Goal: Task Accomplishment & Management: Manage account settings

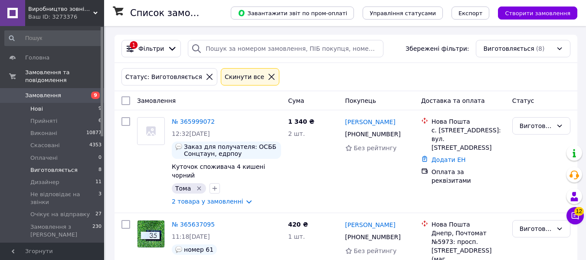
click at [49, 103] on li "Нові 9" at bounding box center [53, 109] width 107 height 12
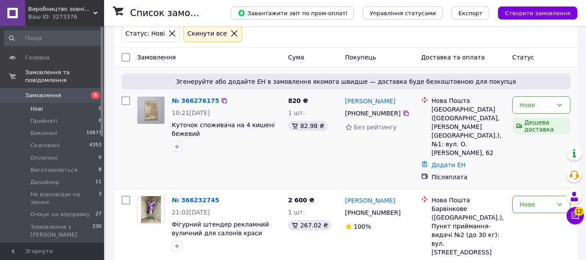
scroll to position [87, 0]
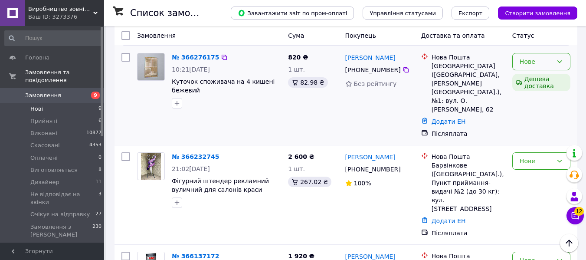
click at [558, 61] on icon at bounding box center [559, 61] width 7 height 7
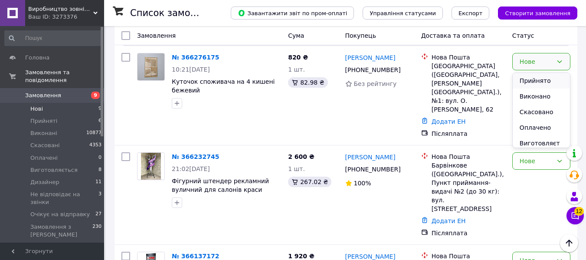
click at [540, 80] on li "Прийнято" at bounding box center [540, 81] width 57 height 16
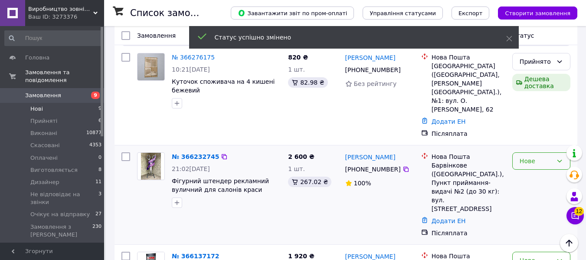
click at [541, 156] on div "Нове" at bounding box center [535, 161] width 33 height 10
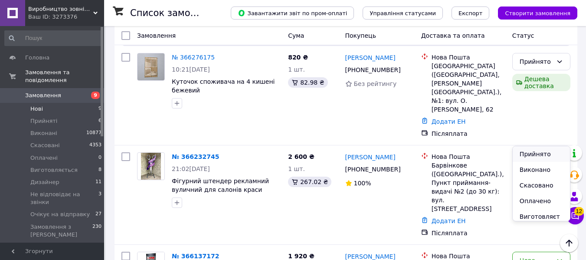
click at [538, 153] on li "Прийнято" at bounding box center [540, 154] width 57 height 16
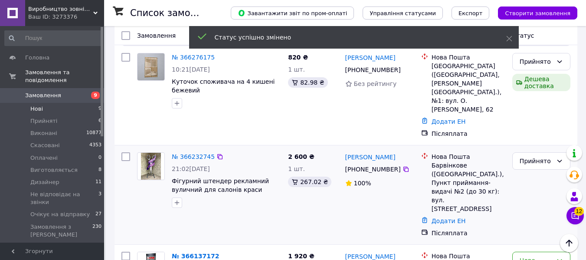
scroll to position [173, 0]
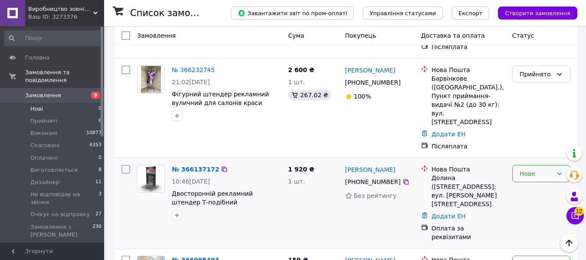
click at [532, 169] on div "Нове" at bounding box center [535, 174] width 33 height 10
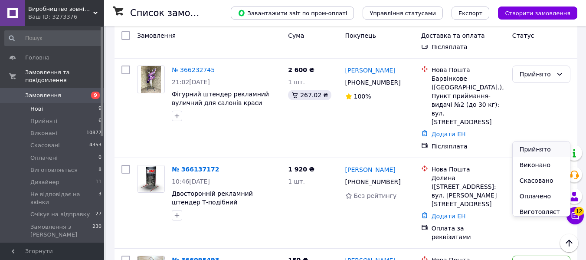
click at [531, 147] on li "Прийнято" at bounding box center [540, 149] width 57 height 16
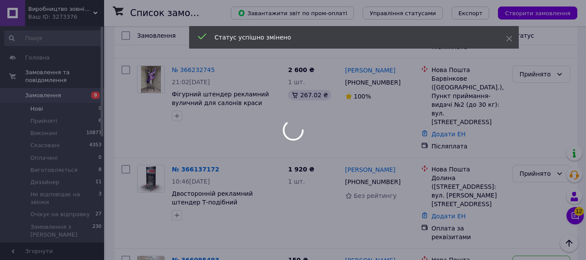
scroll to position [260, 0]
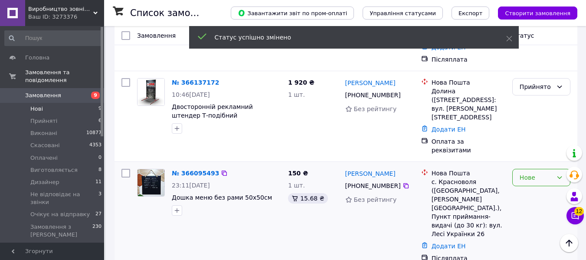
click at [533, 173] on div "Нове" at bounding box center [535, 178] width 33 height 10
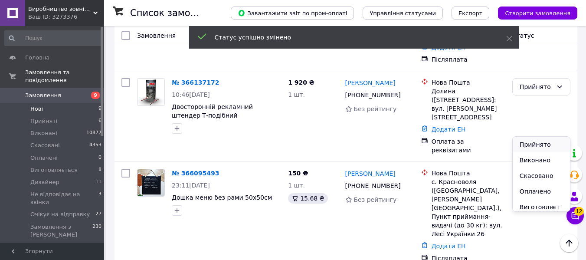
click at [531, 143] on li "Прийнято" at bounding box center [540, 145] width 57 height 16
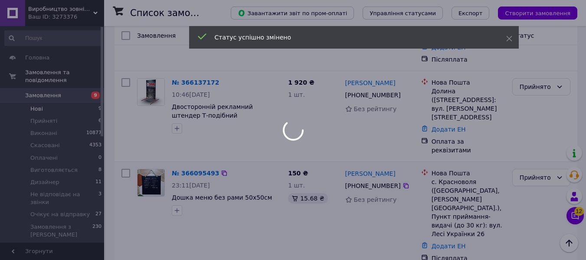
scroll to position [347, 0]
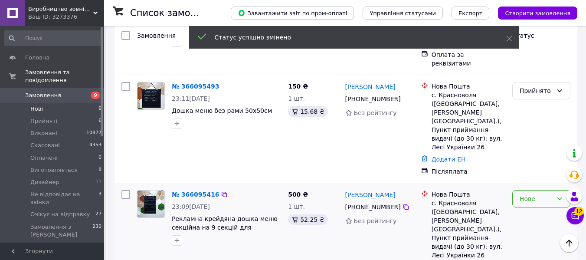
click at [535, 194] on div "Нове" at bounding box center [535, 199] width 33 height 10
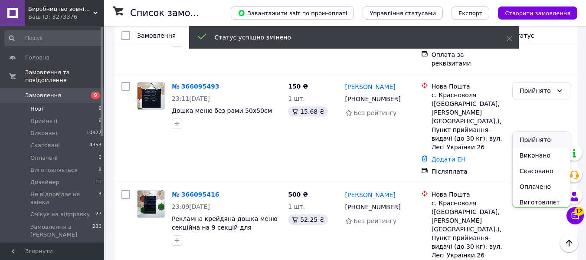
click at [531, 138] on li "Прийнято" at bounding box center [540, 140] width 57 height 16
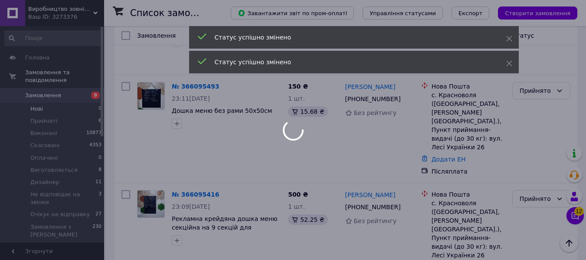
scroll to position [433, 0]
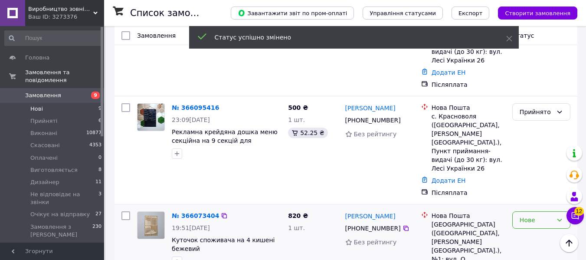
click at [534, 215] on div "Нове" at bounding box center [535, 220] width 33 height 10
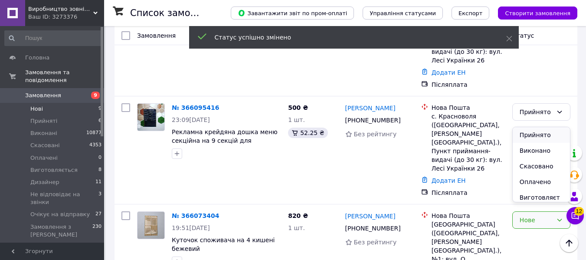
click at [530, 134] on li "Прийнято" at bounding box center [540, 135] width 57 height 16
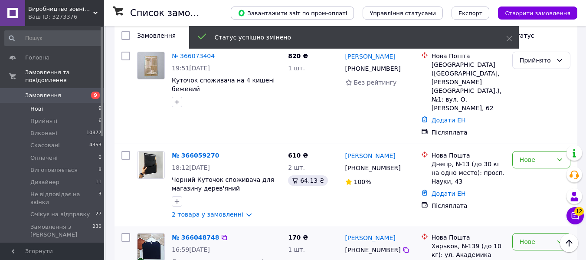
click at [539, 233] on div "Нове" at bounding box center [541, 241] width 58 height 17
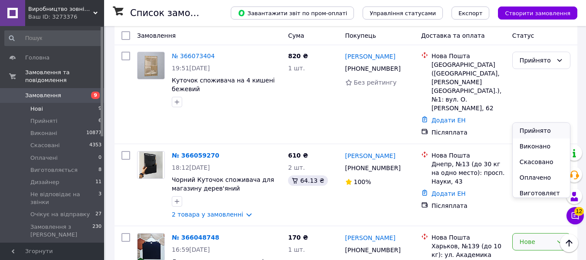
click at [535, 132] on li "Прийнято" at bounding box center [540, 131] width 57 height 16
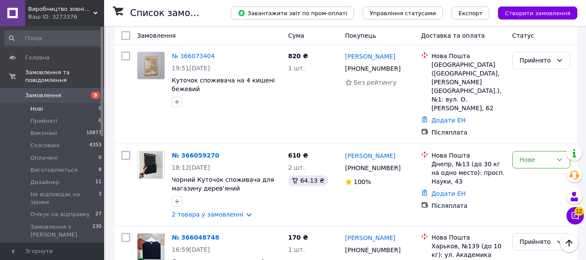
click at [537, 109] on li "Прийнято" at bounding box center [540, 108] width 57 height 16
click at [574, 218] on icon at bounding box center [574, 215] width 7 height 7
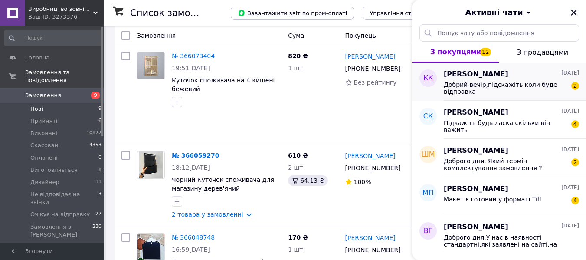
click at [513, 83] on span "Добрий вечір,підскажіть коли буде відправка" at bounding box center [504, 88] width 123 height 14
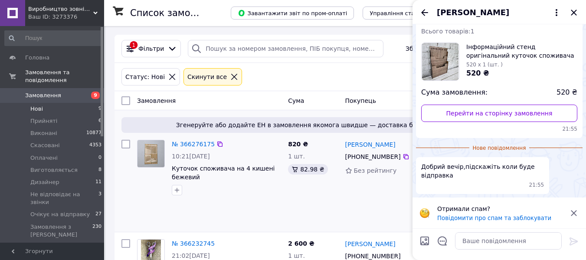
scroll to position [43, 0]
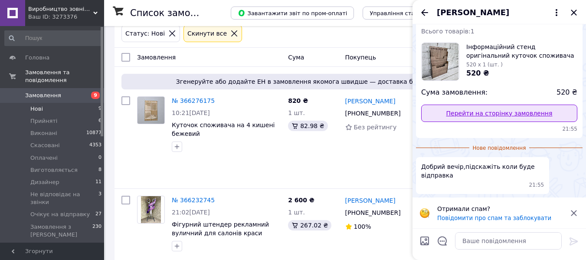
click at [539, 110] on link "Перейти на сторінку замовлення" at bounding box center [499, 112] width 156 height 17
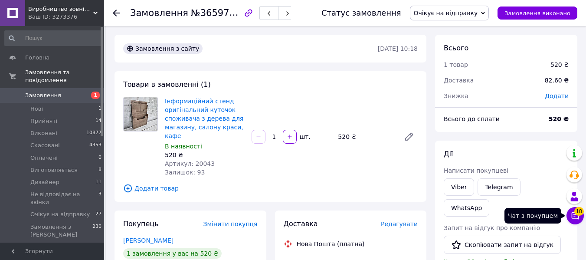
click at [574, 213] on span "10" at bounding box center [579, 211] width 10 height 9
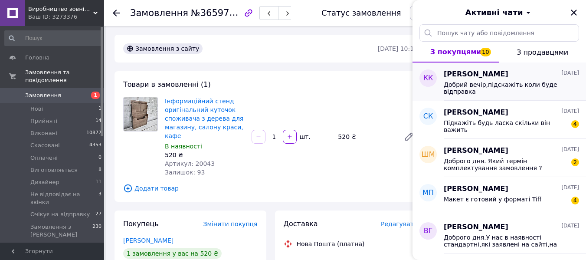
click at [481, 82] on span "Добрий вечір,підскажіть коли буде відправка" at bounding box center [504, 88] width 123 height 14
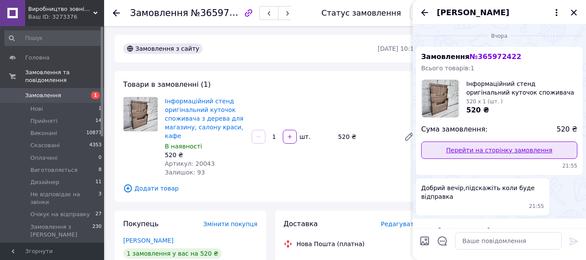
scroll to position [22, 0]
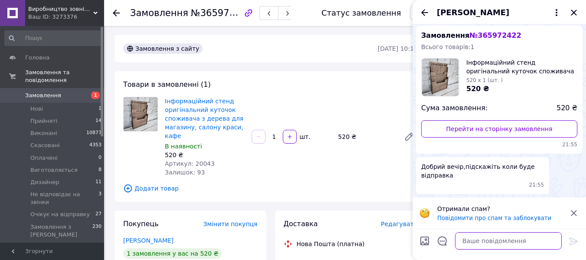
click at [481, 241] on textarea at bounding box center [508, 240] width 107 height 17
type textarea "Доброго дня.Відправка в понеділок."
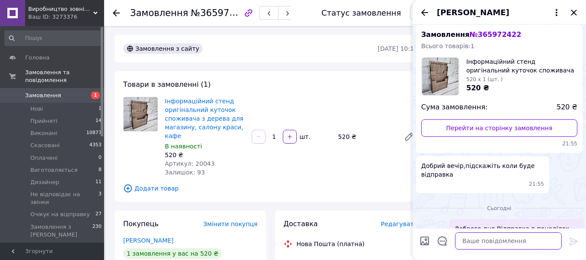
scroll to position [45, 0]
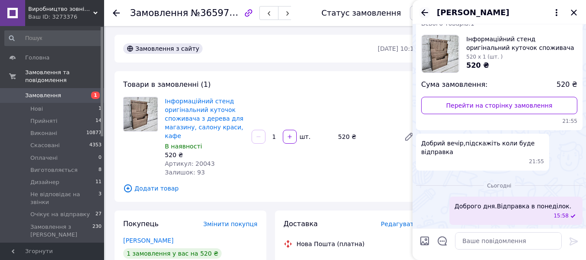
click at [421, 14] on icon "Назад" at bounding box center [424, 12] width 10 height 10
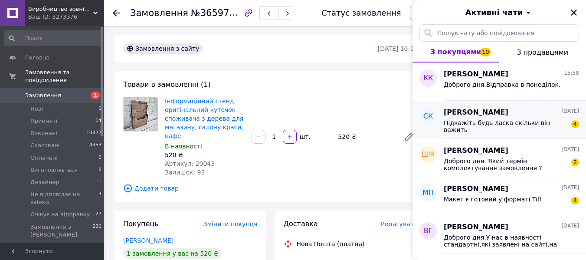
click at [479, 117] on div "Підкажіть будь ласка скільки він важить 4" at bounding box center [510, 125] width 135 height 16
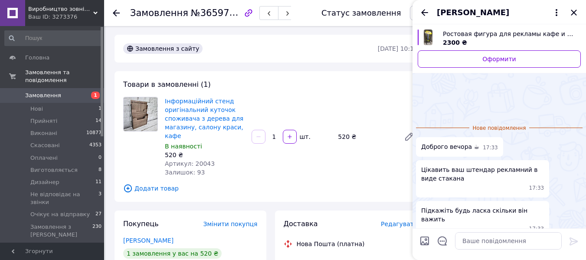
scroll to position [36, 0]
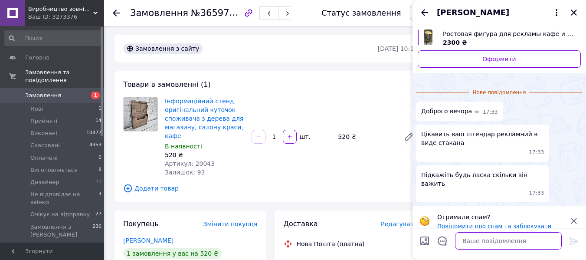
click at [473, 242] on textarea at bounding box center [508, 240] width 107 height 17
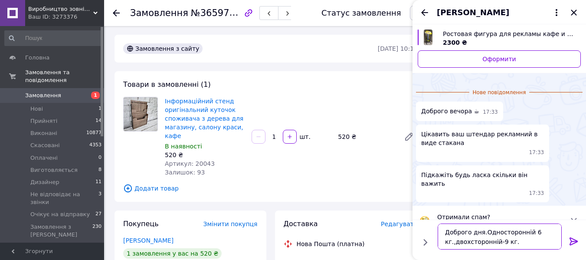
type textarea "Доброго дня.Односторонній 6 кг.,двохсторонній-9 кг."
click at [571, 241] on icon at bounding box center [573, 241] width 8 height 8
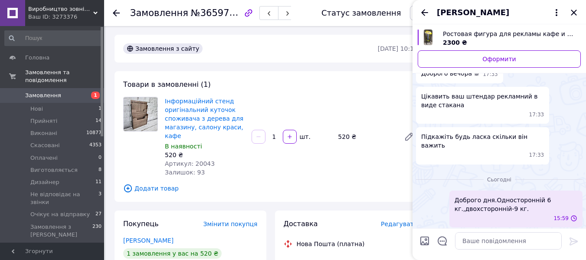
scroll to position [29, 0]
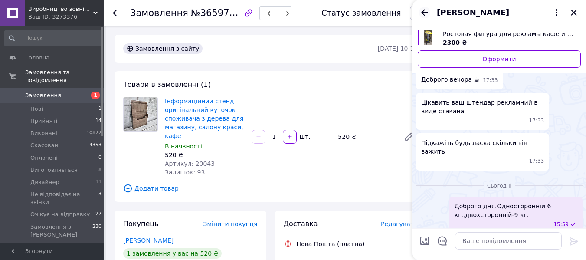
click at [424, 14] on icon "Назад" at bounding box center [424, 12] width 10 height 10
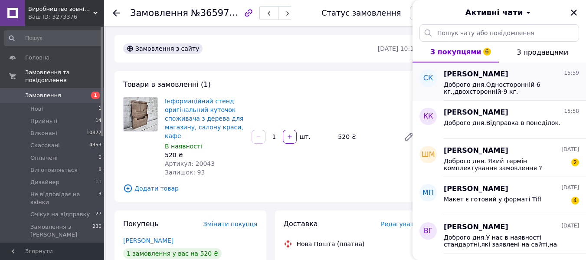
scroll to position [43, 0]
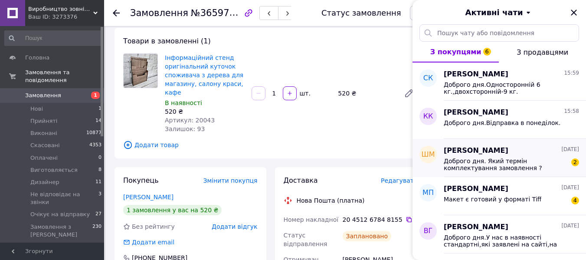
click at [505, 162] on span "Доброго дня. Який термін комплектування замовлення ?" at bounding box center [504, 164] width 123 height 14
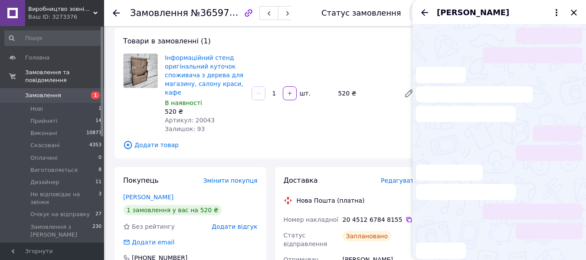
scroll to position [38, 0]
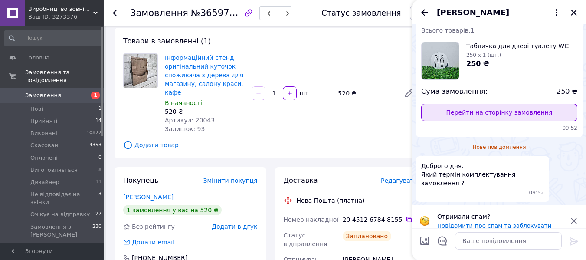
click at [506, 114] on link "Перейти на сторінку замовлення" at bounding box center [499, 112] width 156 height 17
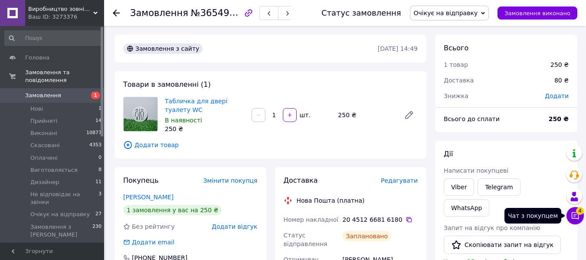
click at [574, 216] on icon at bounding box center [574, 215] width 7 height 7
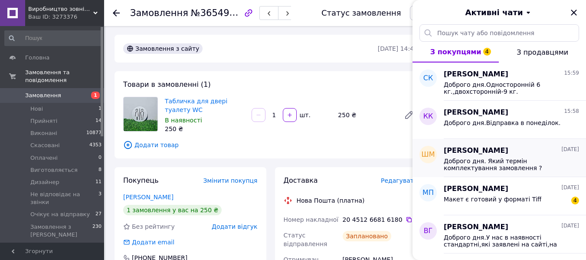
click at [512, 170] on span "Доброго дня. Який термін комплектування замовлення ?" at bounding box center [504, 164] width 123 height 14
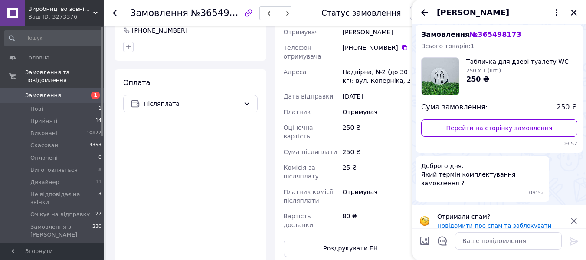
scroll to position [376, 0]
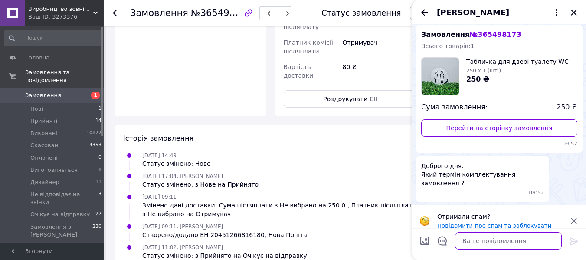
click at [496, 240] on textarea at bounding box center [508, 240] width 107 height 17
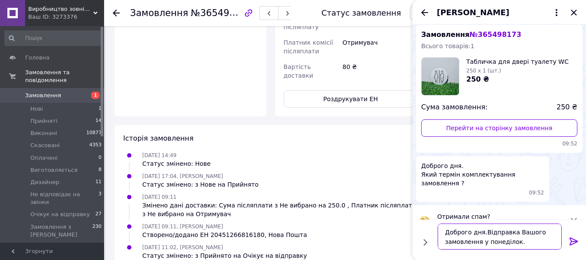
type textarea "Доброго дня.Відправка Вашого замовлення у понеділок."
click at [573, 238] on icon at bounding box center [573, 241] width 10 height 10
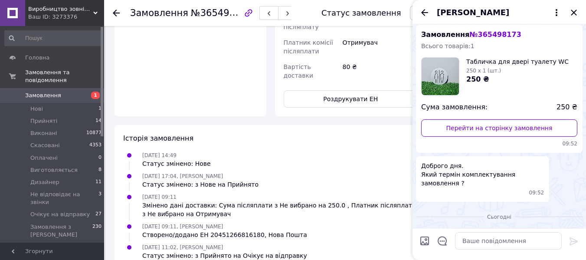
scroll to position [53, 0]
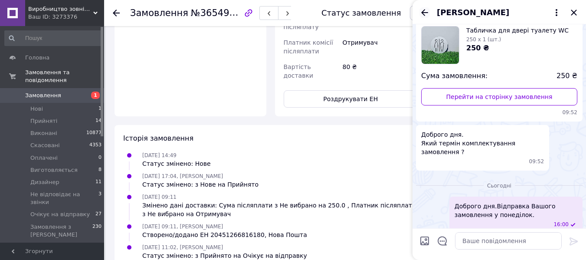
click at [425, 16] on icon "Назад" at bounding box center [424, 12] width 10 height 10
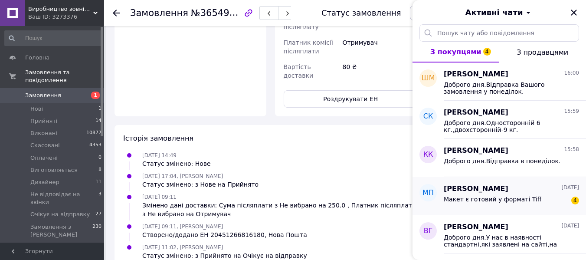
click at [492, 193] on span "[PERSON_NAME]" at bounding box center [475, 189] width 65 height 10
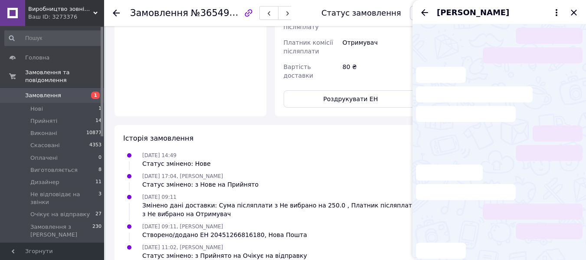
scroll to position [18, 0]
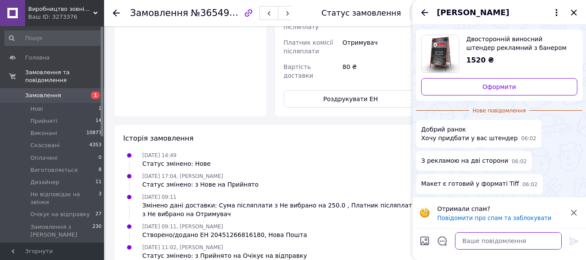
click at [477, 245] on textarea at bounding box center [508, 240] width 107 height 17
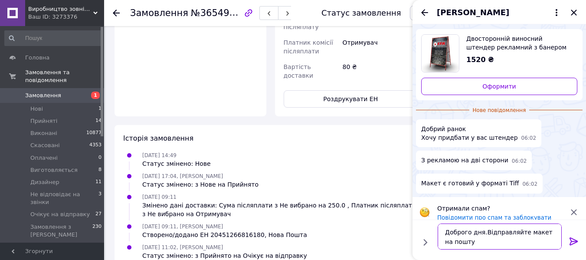
type textarea "Доброго дня.Відправляйте макет на пошту."
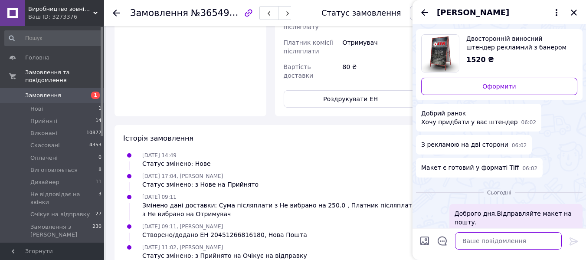
scroll to position [25, 0]
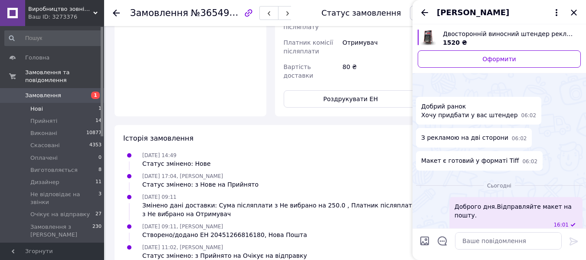
click at [33, 105] on span "Нові" at bounding box center [36, 109] width 13 height 8
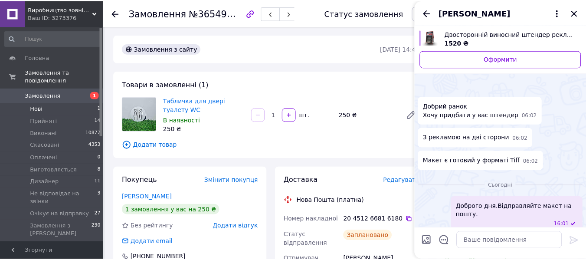
scroll to position [3, 0]
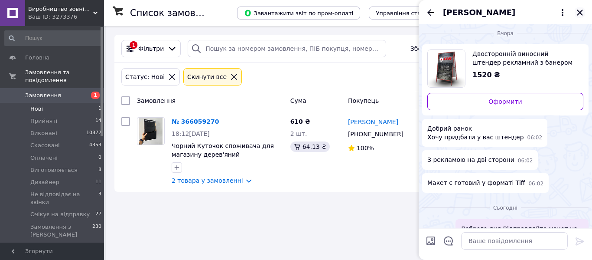
click at [578, 12] on icon "Закрити" at bounding box center [580, 12] width 10 height 10
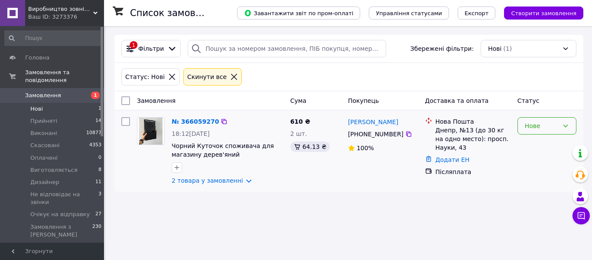
click at [531, 126] on div "Нове" at bounding box center [542, 126] width 34 height 10
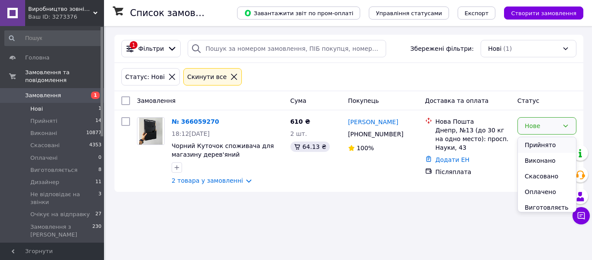
click at [533, 145] on li "Прийнято" at bounding box center [547, 145] width 58 height 16
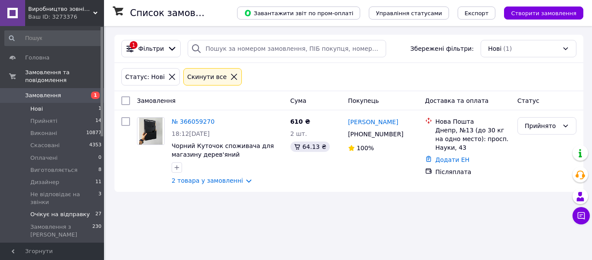
click at [57, 210] on span "Очікує на відправку" at bounding box center [59, 214] width 59 height 8
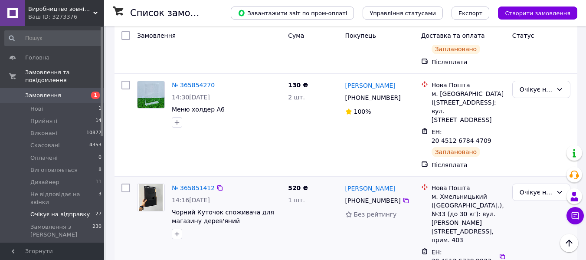
scroll to position [910, 0]
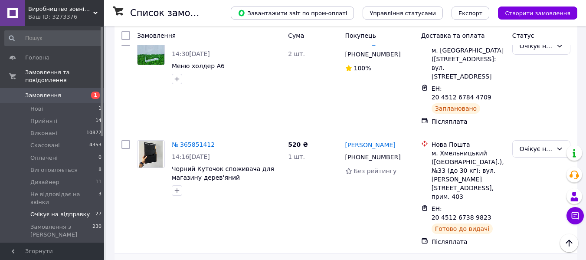
click at [534, 101] on li "Виконано" at bounding box center [540, 104] width 57 height 16
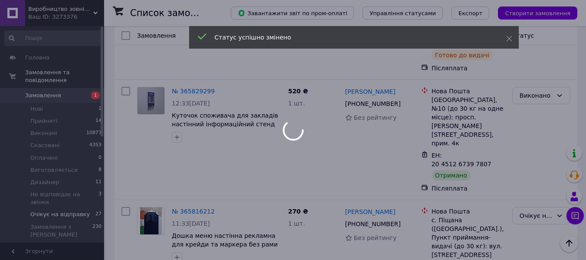
scroll to position [1170, 0]
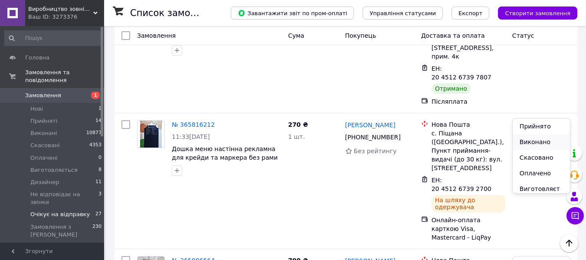
click at [539, 141] on li "Виконано" at bounding box center [540, 142] width 57 height 16
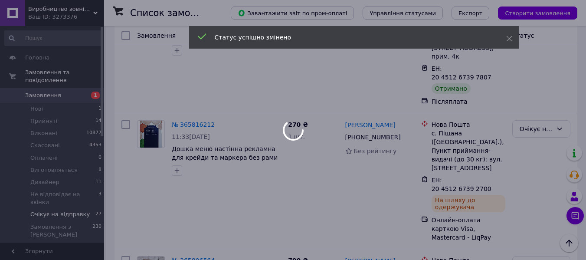
scroll to position [1257, 0]
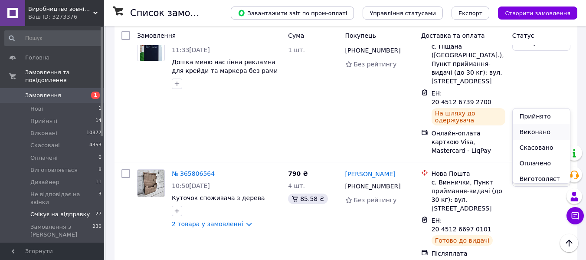
click at [527, 130] on li "Виконано" at bounding box center [540, 132] width 57 height 16
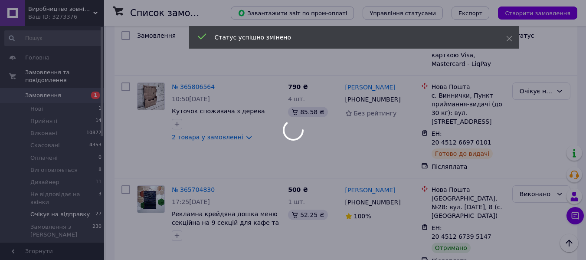
scroll to position [1241, 0]
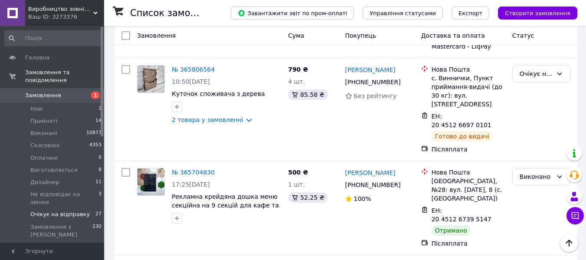
click at [533, 117] on li "Виконано" at bounding box center [540, 122] width 57 height 16
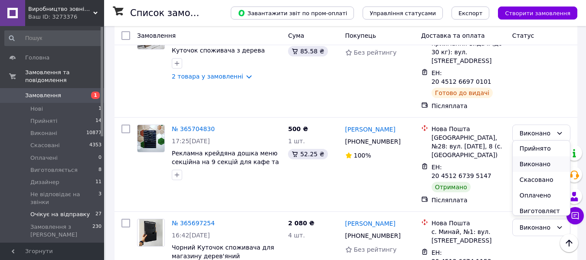
click at [536, 165] on li "Виконано" at bounding box center [540, 164] width 57 height 16
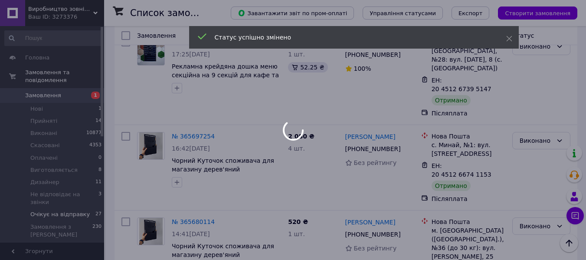
scroll to position [1415, 0]
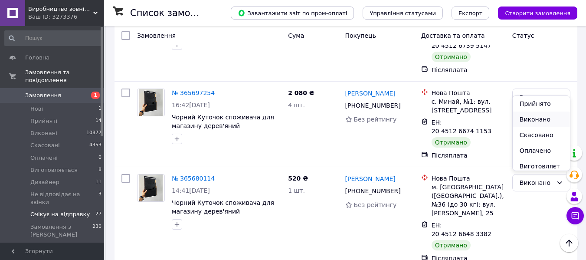
click at [538, 116] on li "Виконано" at bounding box center [540, 119] width 57 height 16
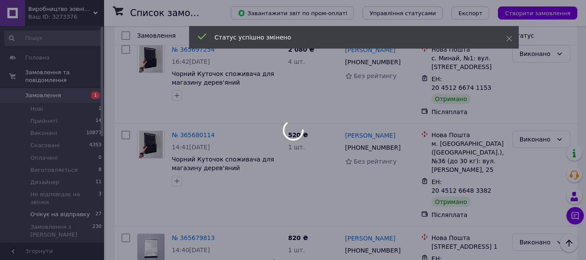
scroll to position [1501, 0]
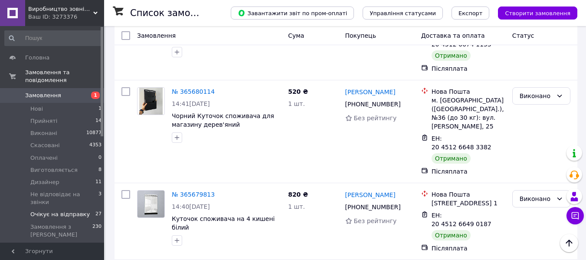
click at [530, 125] on li "Виконано" at bounding box center [540, 127] width 57 height 16
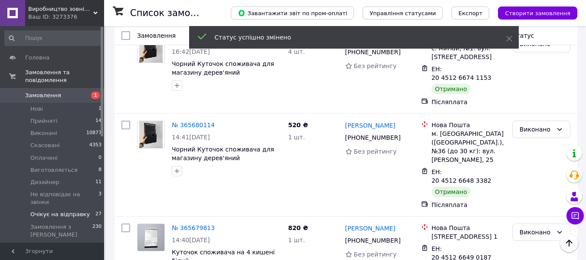
scroll to position [1618, 0]
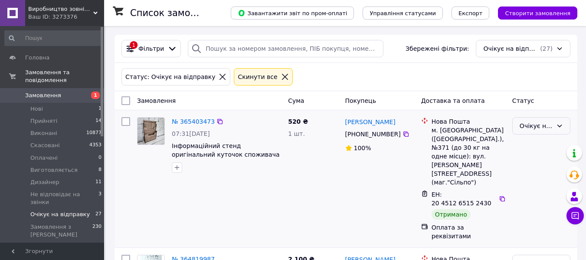
click at [528, 124] on div "Очікує на відправку" at bounding box center [535, 126] width 33 height 10
click at [530, 160] on li "Виконано" at bounding box center [540, 161] width 57 height 16
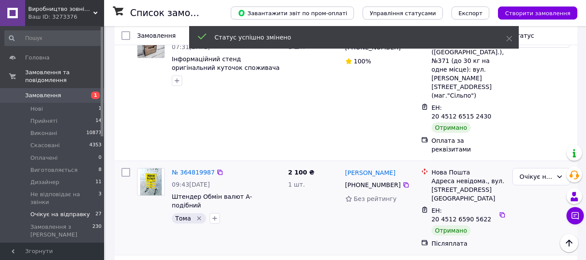
scroll to position [130, 0]
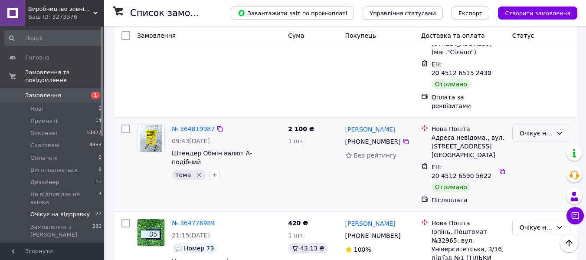
click at [537, 128] on div "Очікує на відправку" at bounding box center [535, 133] width 33 height 10
click at [536, 132] on li "Виконано" at bounding box center [540, 133] width 57 height 16
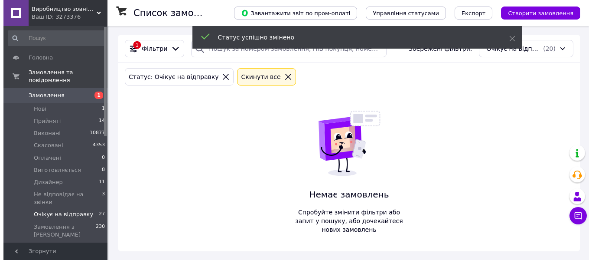
scroll to position [0, 0]
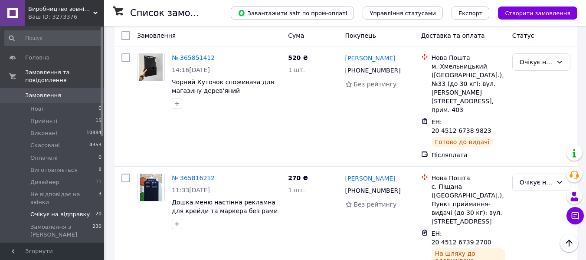
scroll to position [1127, 0]
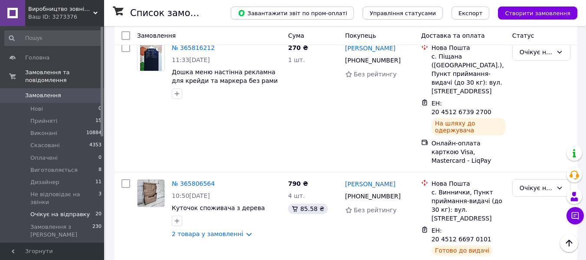
click at [536, 159] on li "Виконано" at bounding box center [540, 159] width 57 height 16
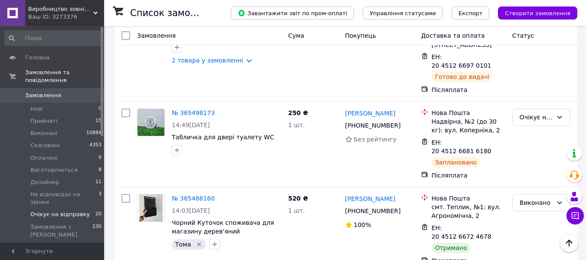
scroll to position [1387, 0]
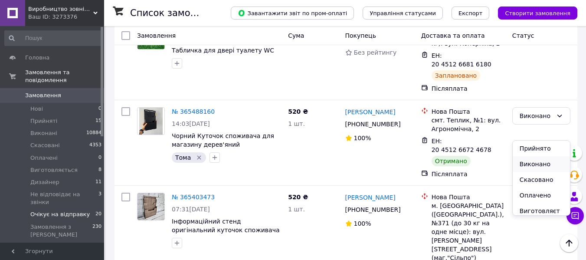
click at [530, 164] on li "Виконано" at bounding box center [540, 164] width 57 height 16
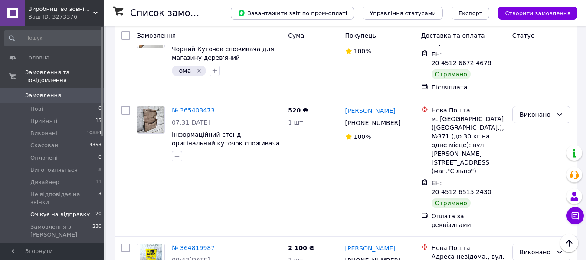
scroll to position [1561, 0]
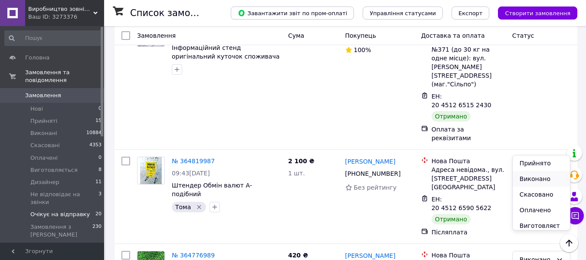
click at [536, 178] on li "Виконано" at bounding box center [540, 179] width 57 height 16
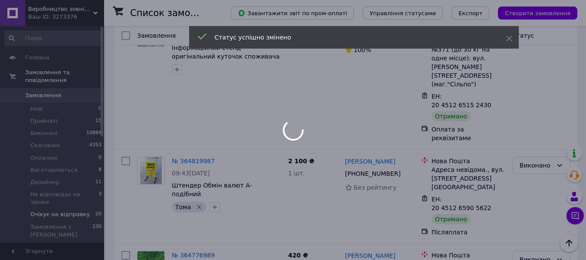
scroll to position [1597, 0]
